Goal: Transaction & Acquisition: Purchase product/service

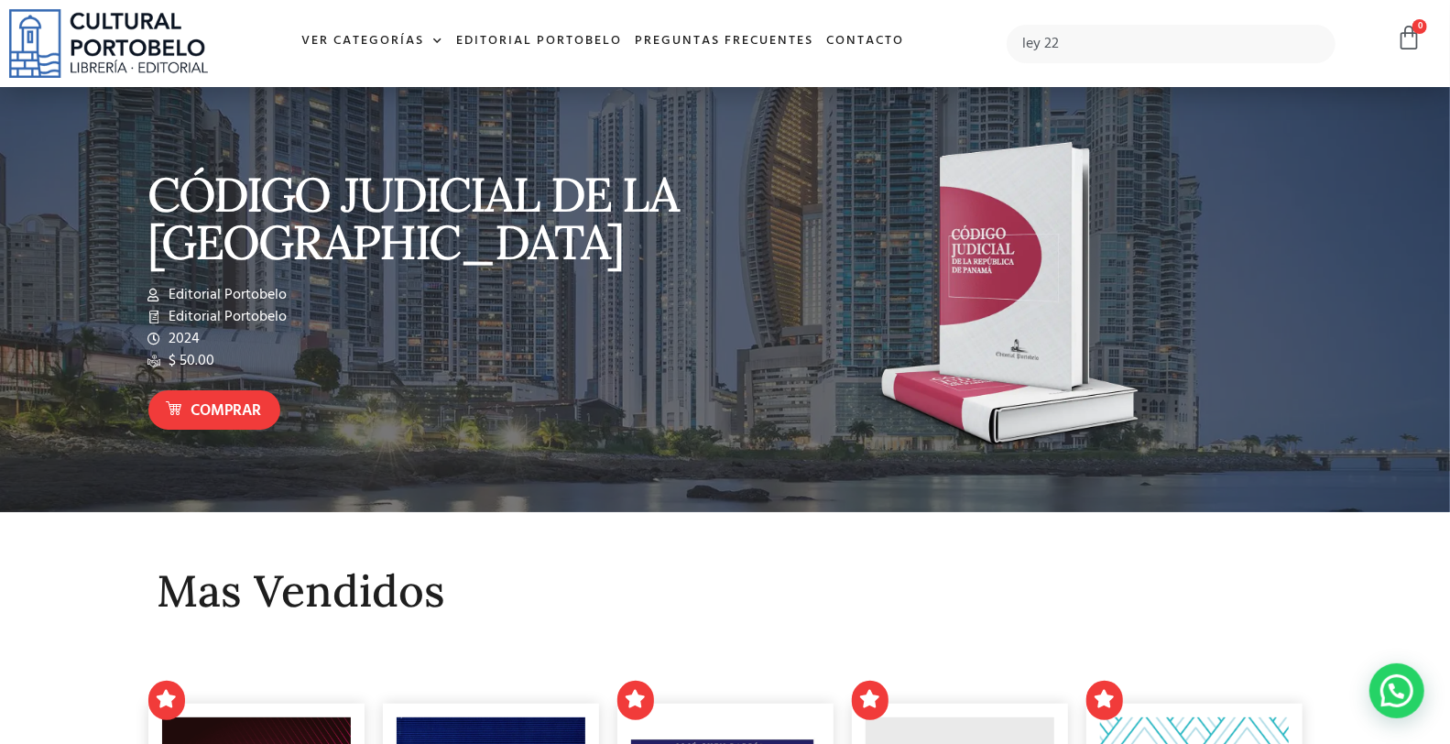
type input "ley 22"
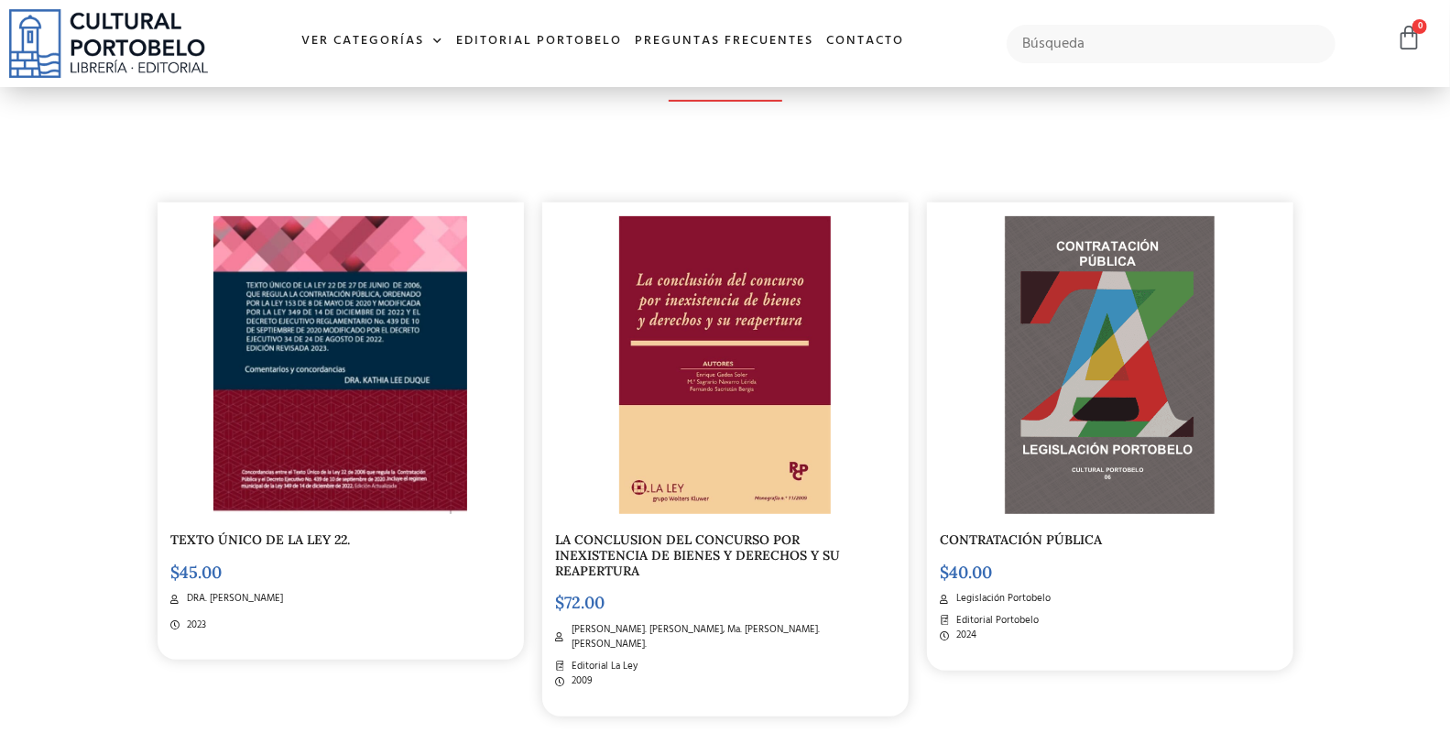
scroll to position [407, 0]
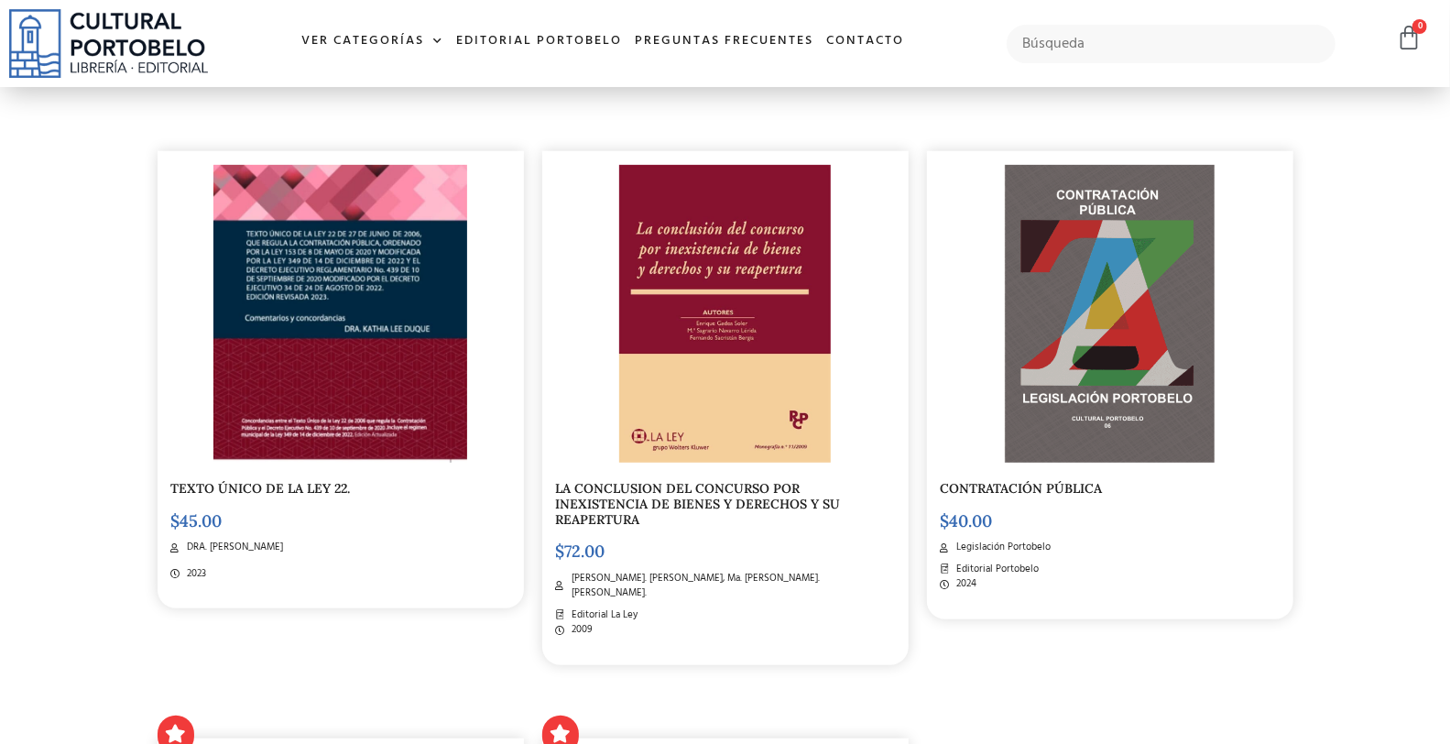
click at [1069, 313] on img at bounding box center [1110, 314] width 211 height 298
